Goal: Information Seeking & Learning: Learn about a topic

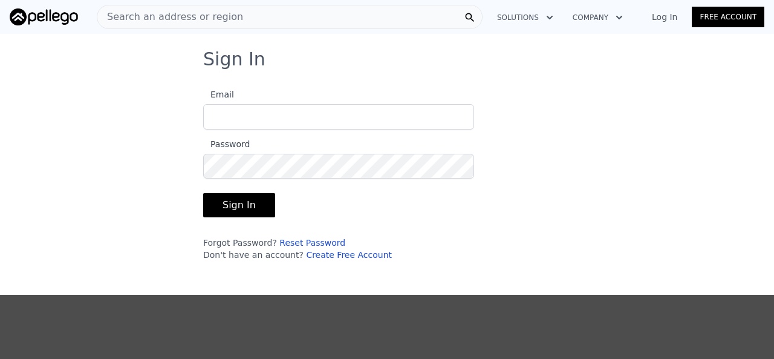
type input "[EMAIL_ADDRESS][DOMAIN_NAME]"
click at [223, 210] on button "Sign In" at bounding box center [239, 205] width 72 height 24
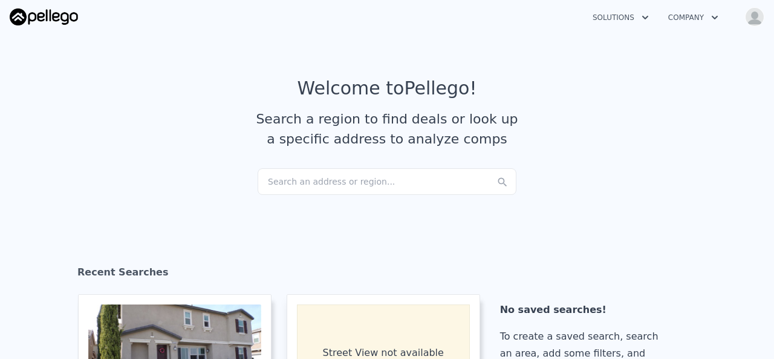
click at [313, 191] on div "Search an address or region..." at bounding box center [387, 181] width 259 height 27
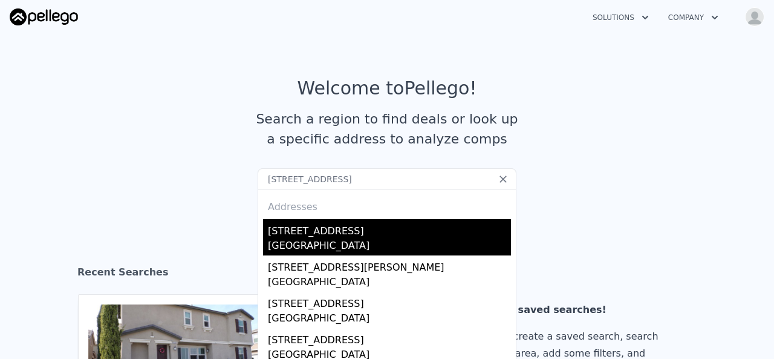
type input "[STREET_ADDRESS]"
click at [363, 224] on div "[STREET_ADDRESS]" at bounding box center [389, 228] width 243 height 19
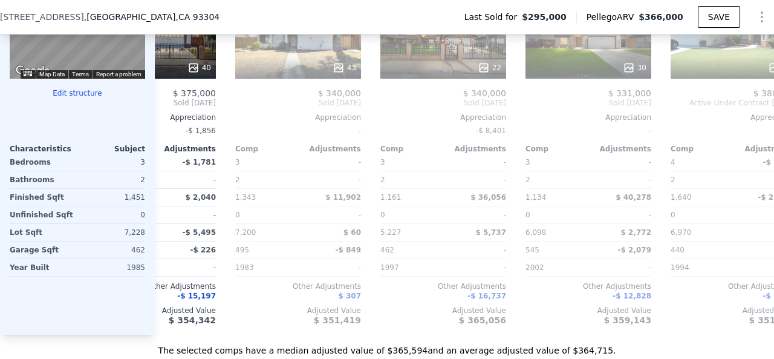
scroll to position [0, 810]
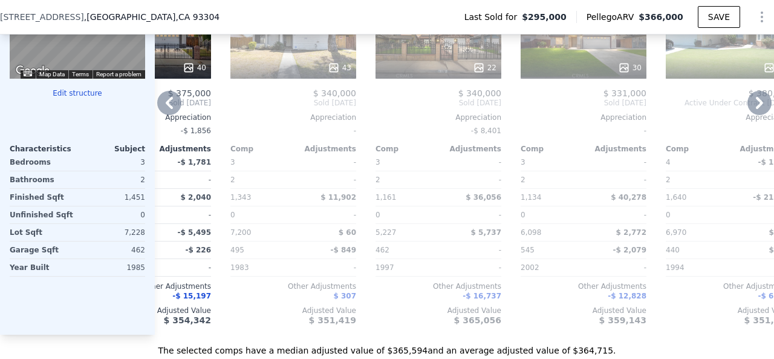
click at [566, 56] on div "30" at bounding box center [584, 35] width 126 height 87
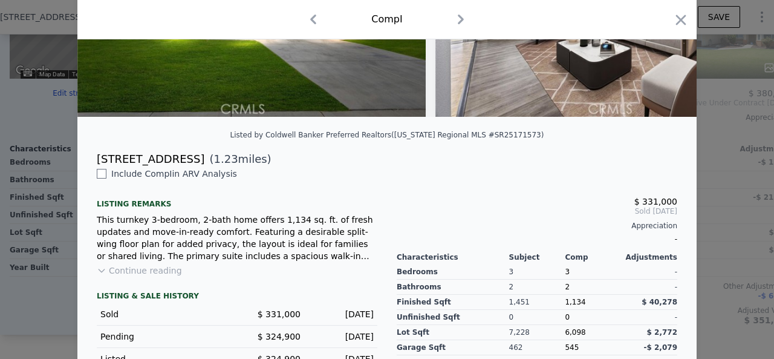
scroll to position [195, 0]
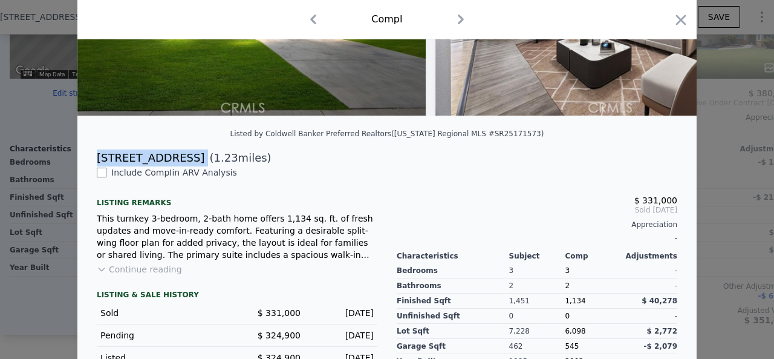
drag, startPoint x: 90, startPoint y: 166, endPoint x: 155, endPoint y: 170, distance: 65.4
click at [155, 166] on div "[STREET_ADDRESS] ( 1.23 miles)" at bounding box center [387, 157] width 600 height 17
copy div "[STREET_ADDRESS]"
click at [706, 176] on div at bounding box center [387, 179] width 774 height 359
